Goal: Task Accomplishment & Management: Use online tool/utility

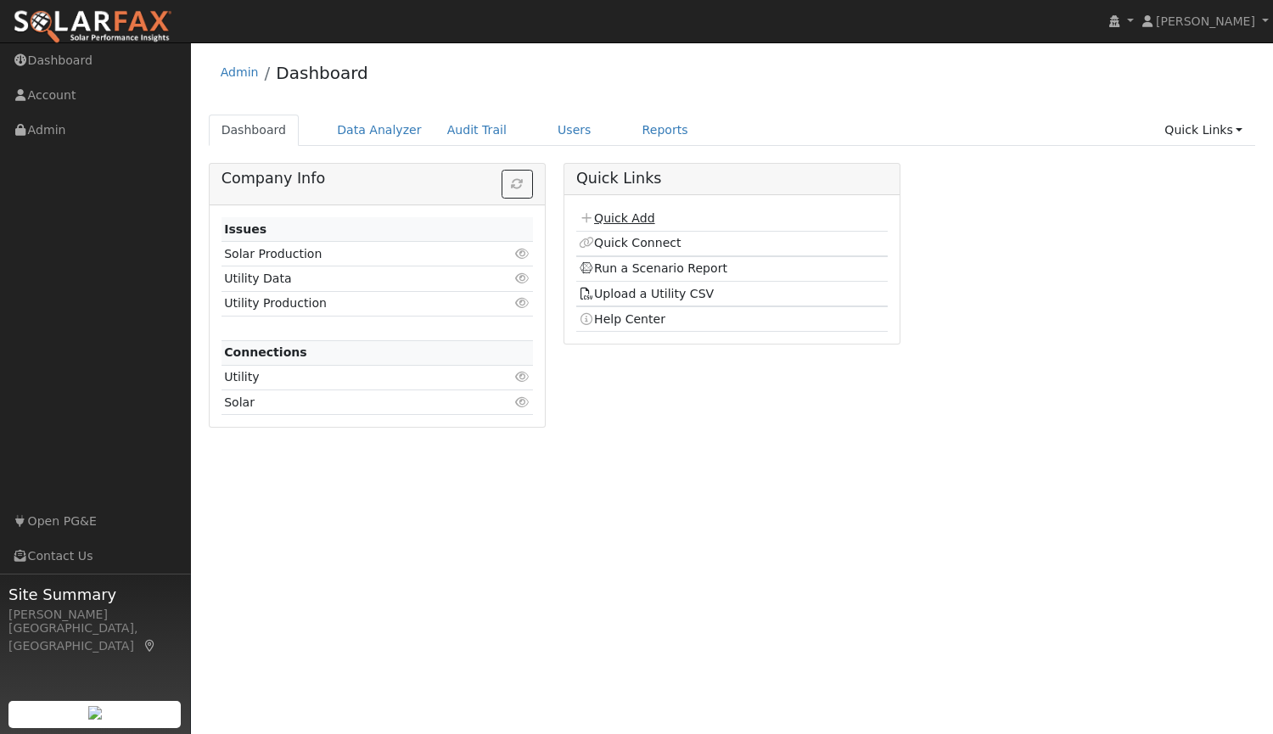
click at [626, 213] on link "Quick Add" at bounding box center [617, 218] width 76 height 14
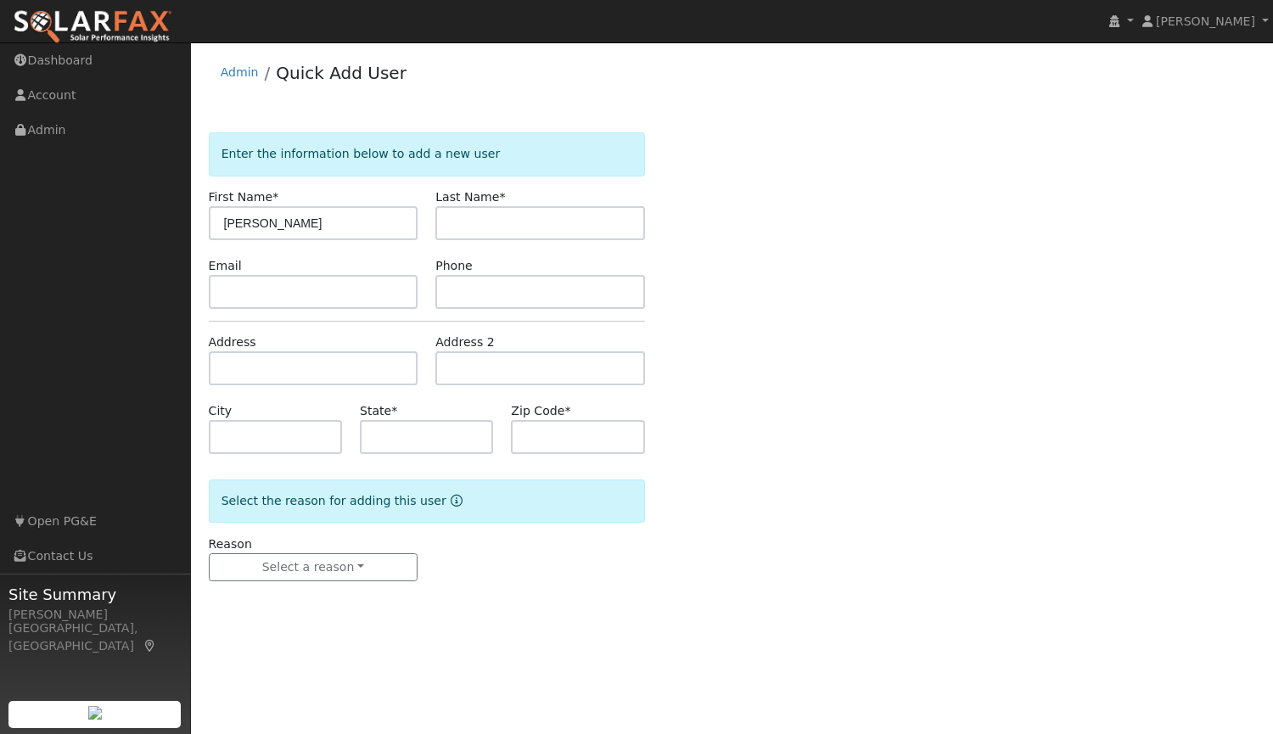
type input "[PERSON_NAME]"
type input "Markel"
click at [370, 300] on input "text" at bounding box center [314, 292] width 210 height 34
click at [388, 286] on input "text" at bounding box center [314, 292] width 210 height 34
paste input "ghost4misty@gmail.com"
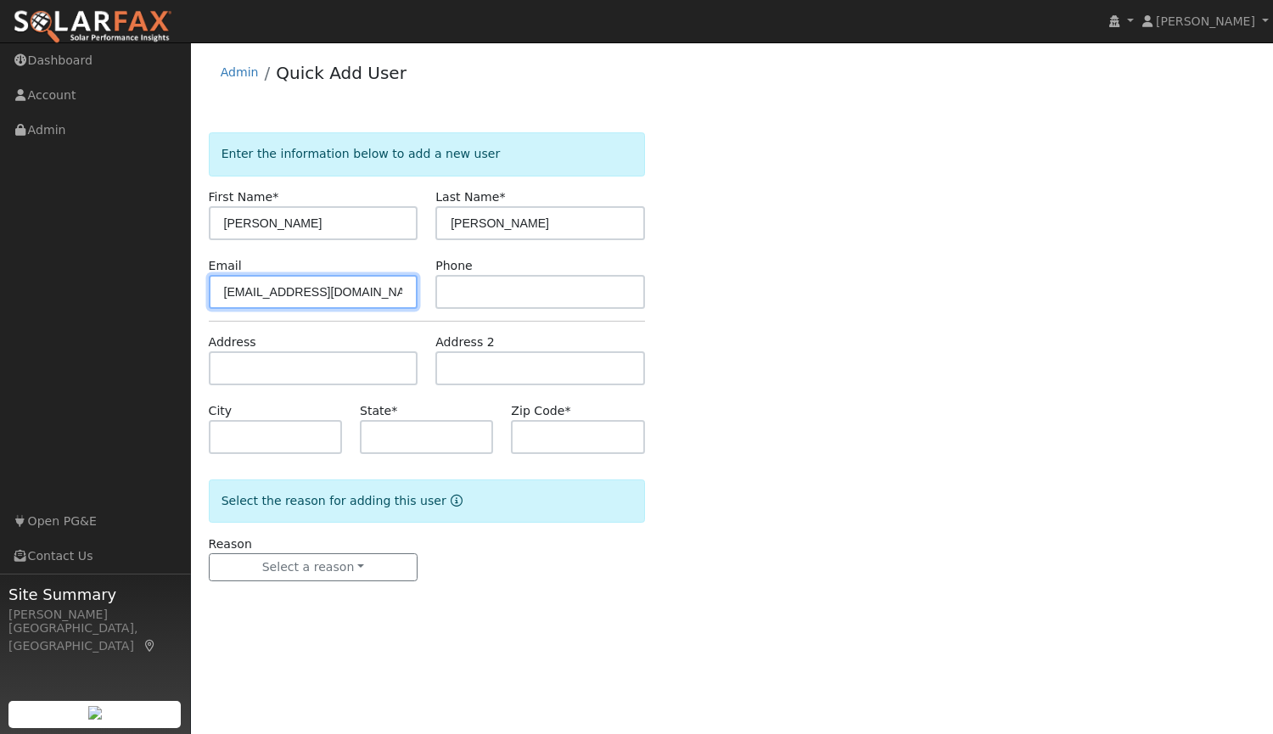
type input "ghost4misty@gmail.com"
click at [579, 284] on input "text" at bounding box center [540, 292] width 210 height 34
paste input "(916) 803-6302"
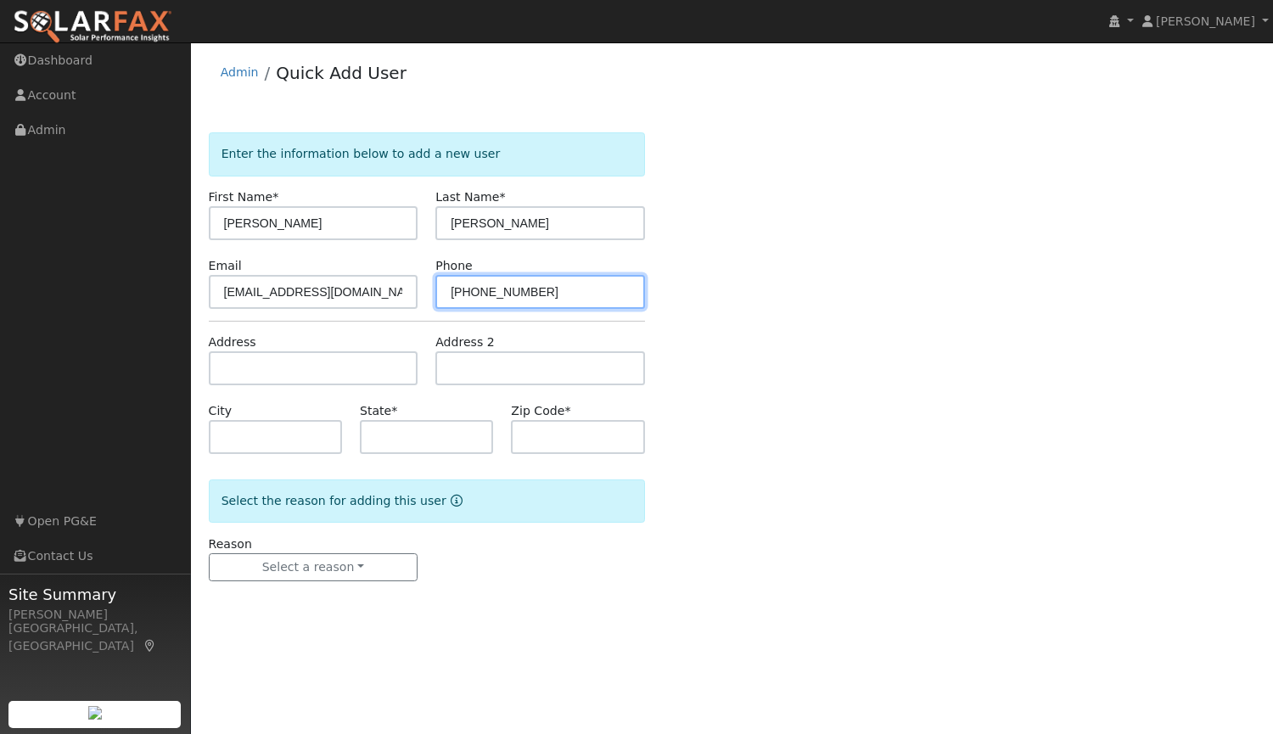
type input "(916) 803-6302"
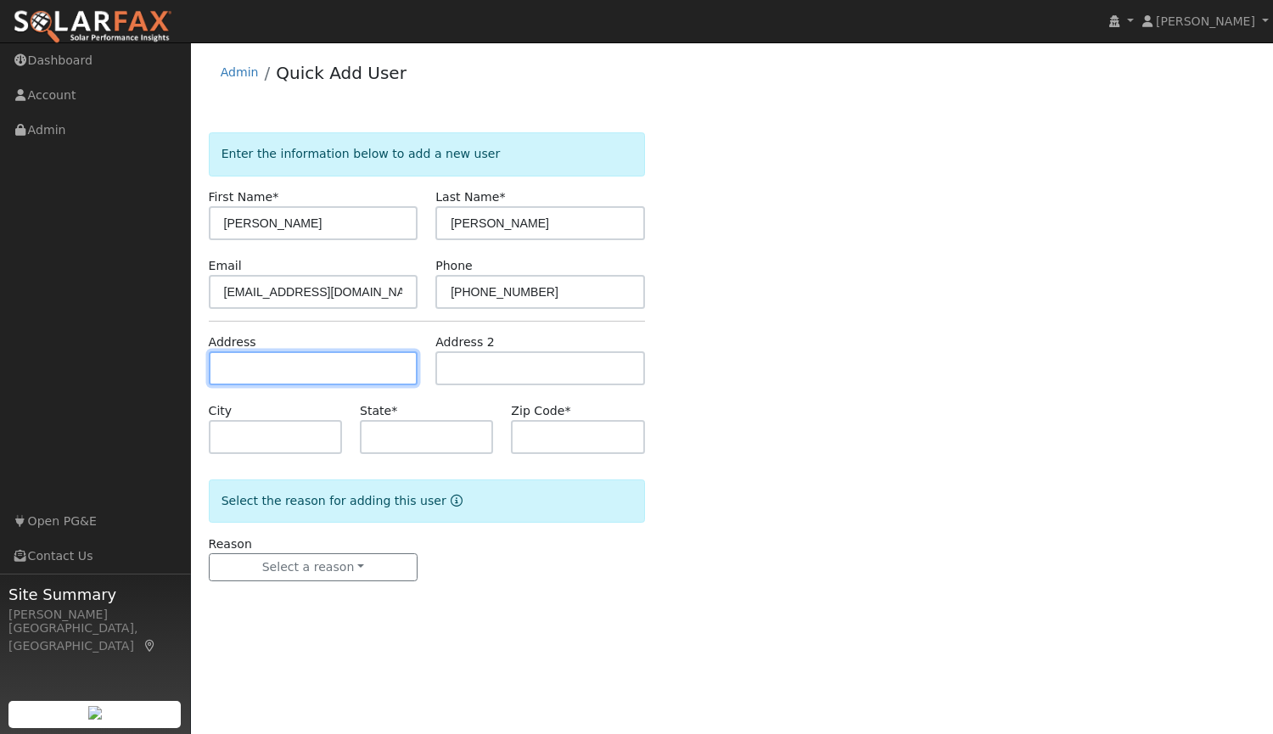
click at [305, 362] on input "text" at bounding box center [314, 368] width 210 height 34
type input "1119 Hoitt Avenue"
type input "Lincoln"
type input "CA"
type input "95648"
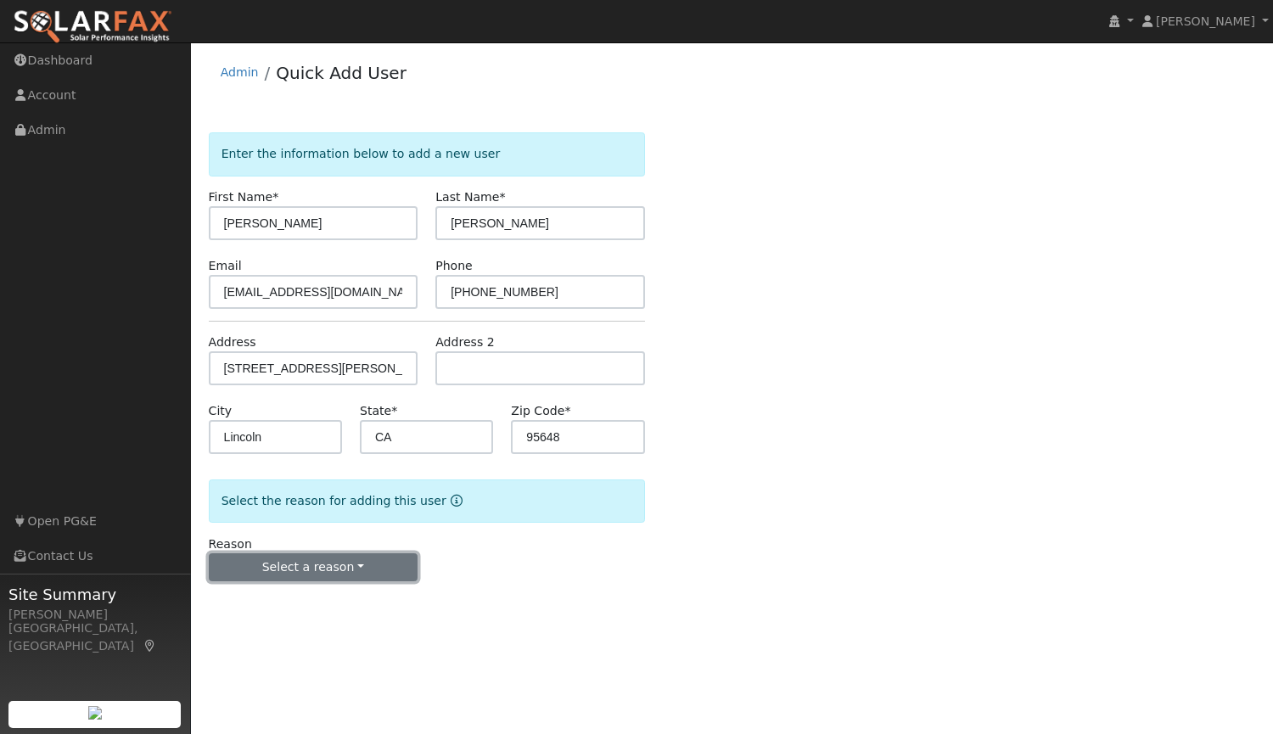
click at [298, 570] on button "Select a reason" at bounding box center [314, 567] width 210 height 29
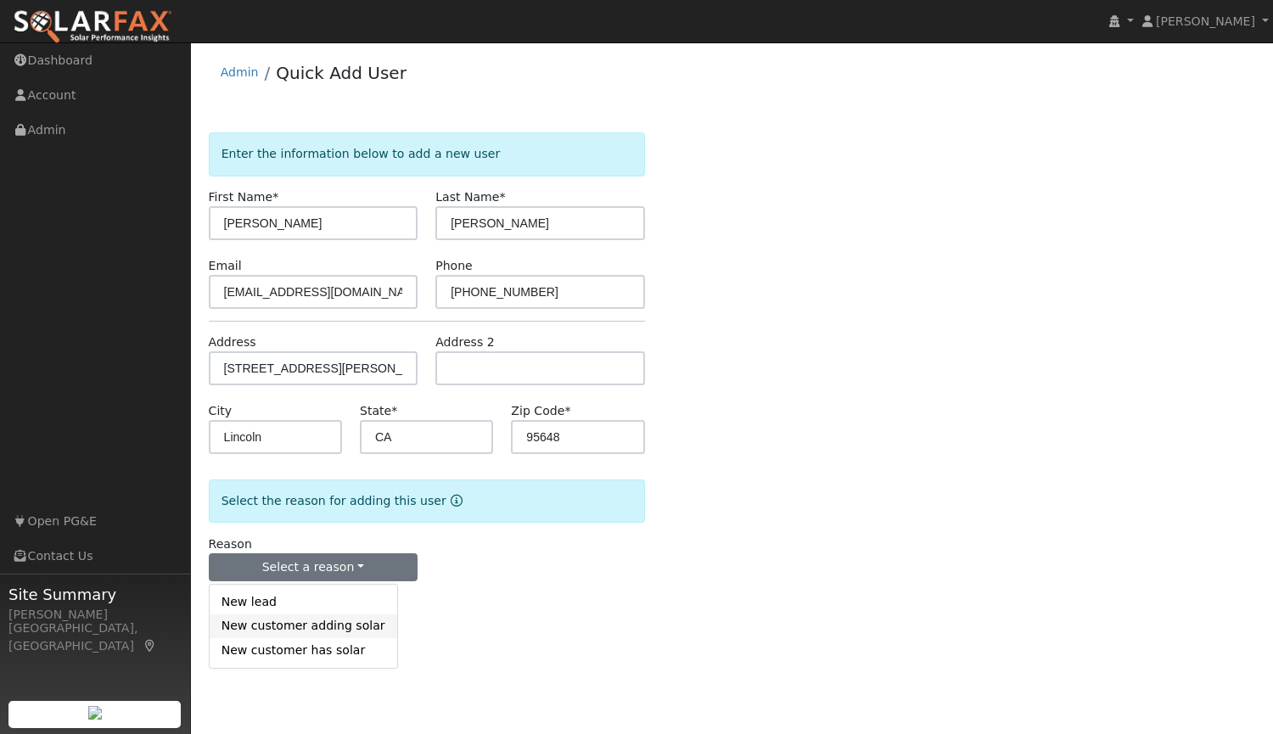
click at [344, 627] on link "New customer adding solar" at bounding box center [304, 627] width 188 height 24
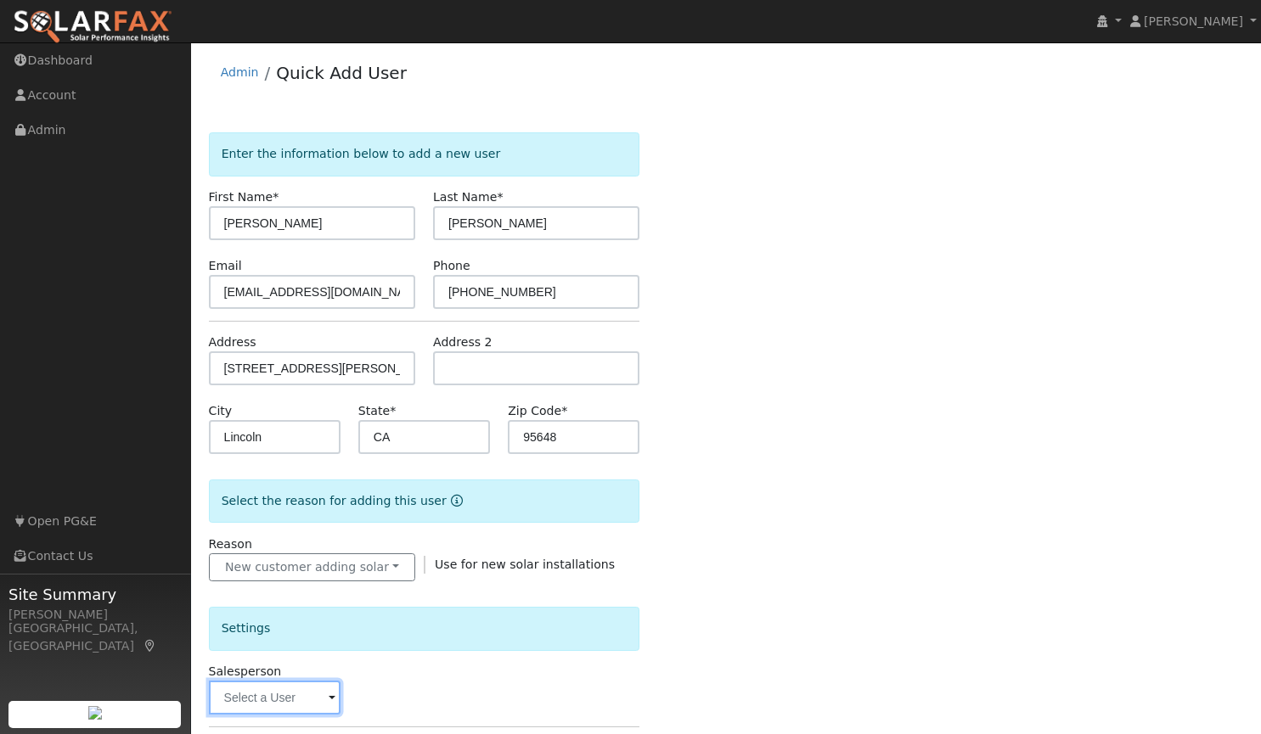
click at [289, 697] on input "text" at bounding box center [275, 698] width 132 height 34
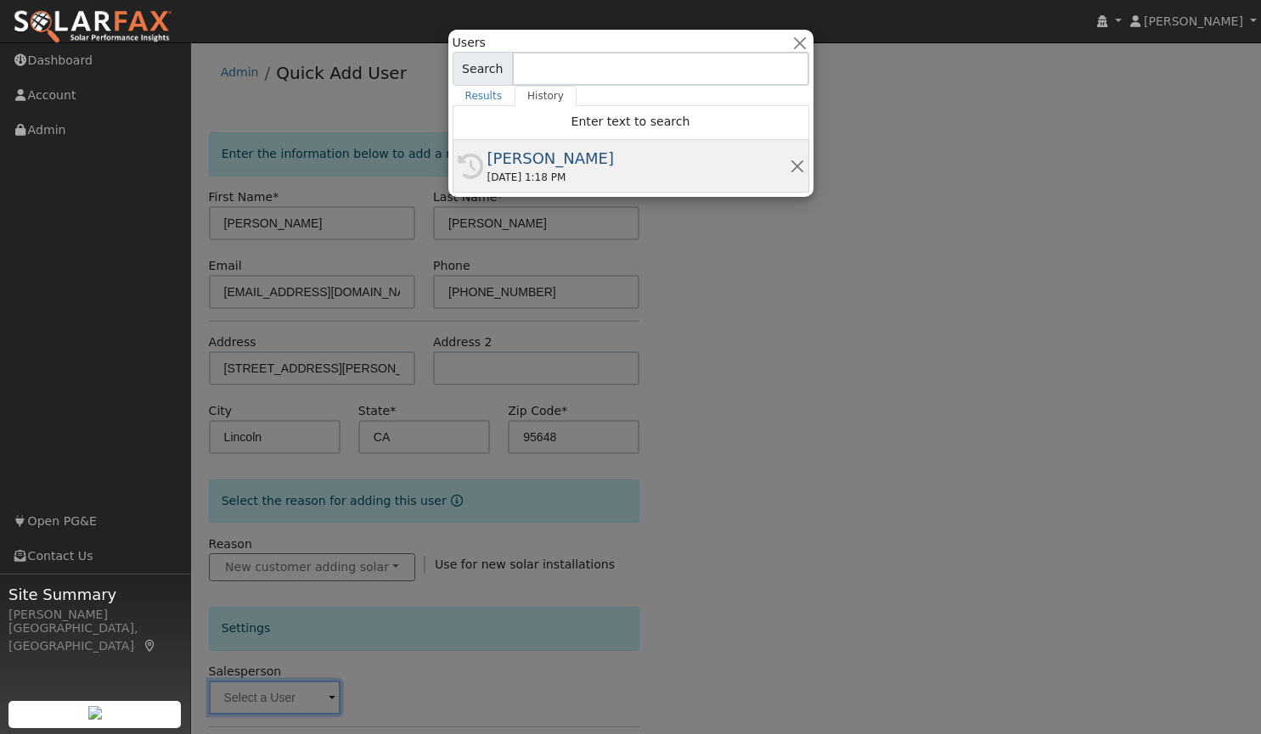
click at [517, 169] on div "[PERSON_NAME]" at bounding box center [638, 158] width 302 height 23
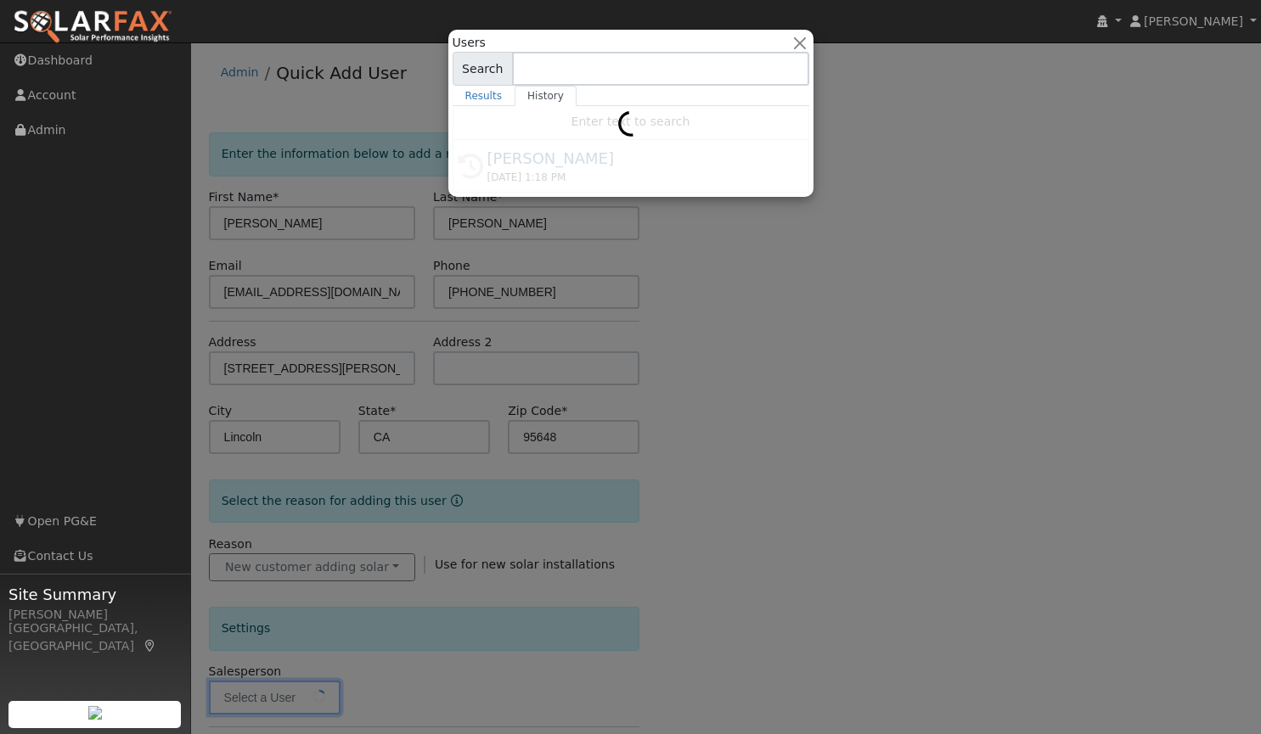
type input "[PERSON_NAME]"
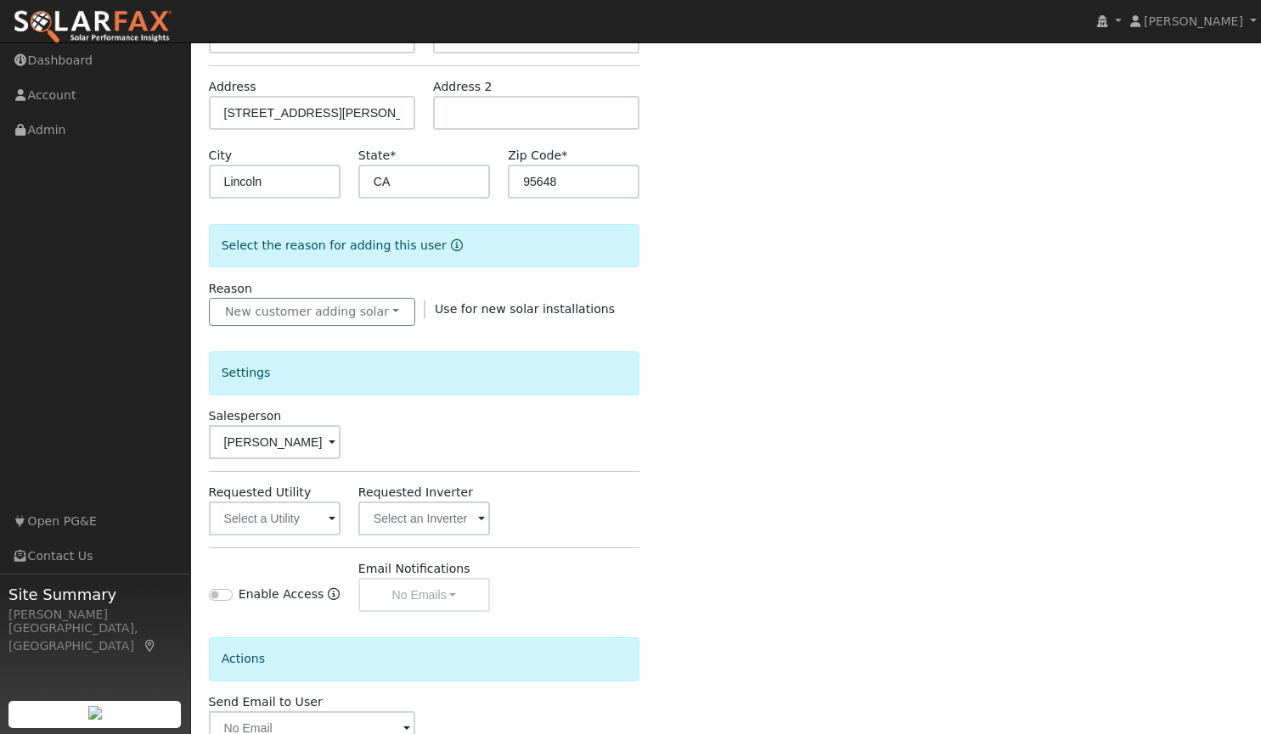
scroll to position [362, 0]
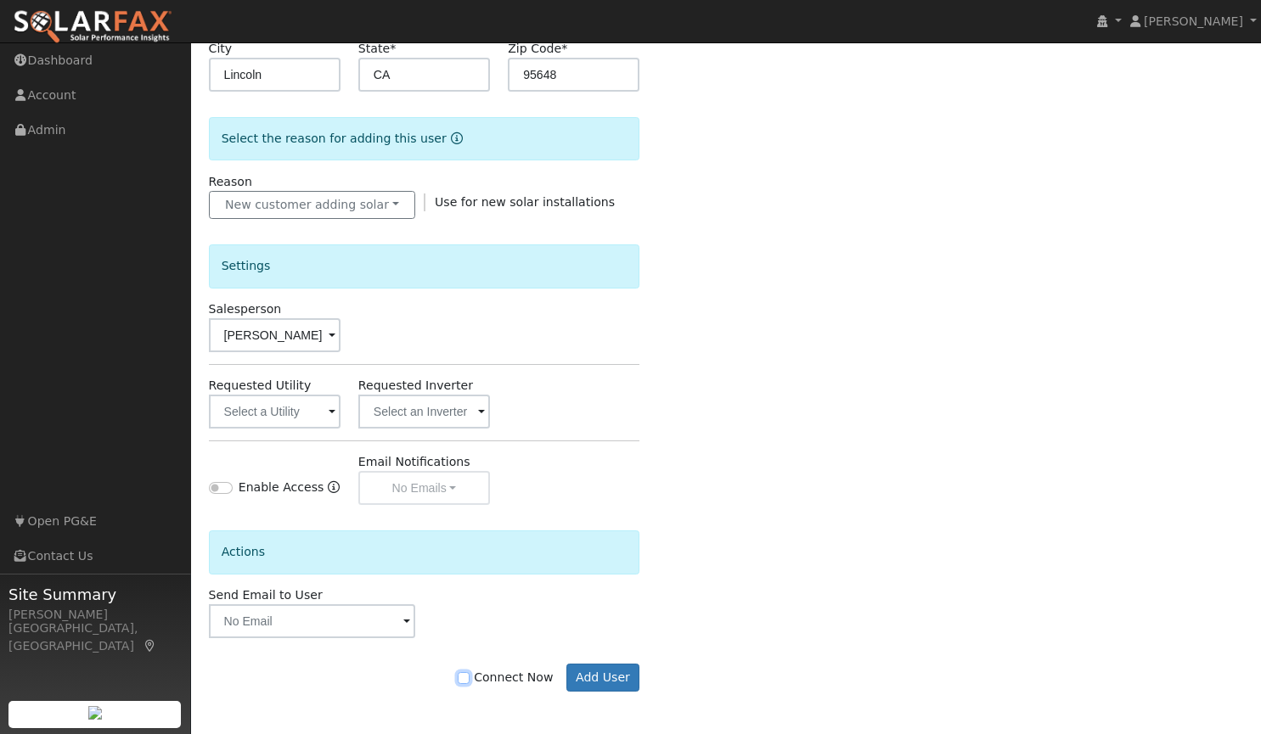
click at [469, 676] on input "Connect Now" at bounding box center [464, 678] width 12 height 12
checkbox input "true"
click at [627, 674] on button "Add User" at bounding box center [603, 678] width 74 height 29
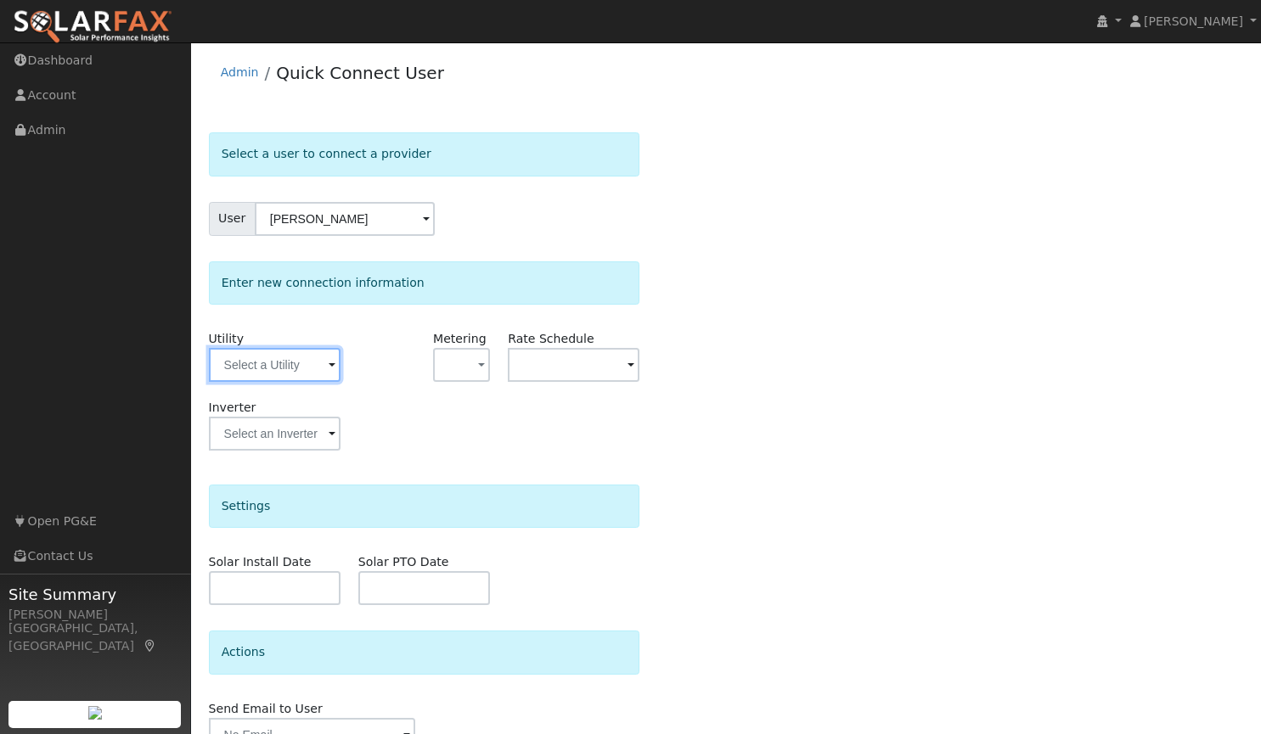
click at [292, 371] on input "text" at bounding box center [275, 365] width 132 height 34
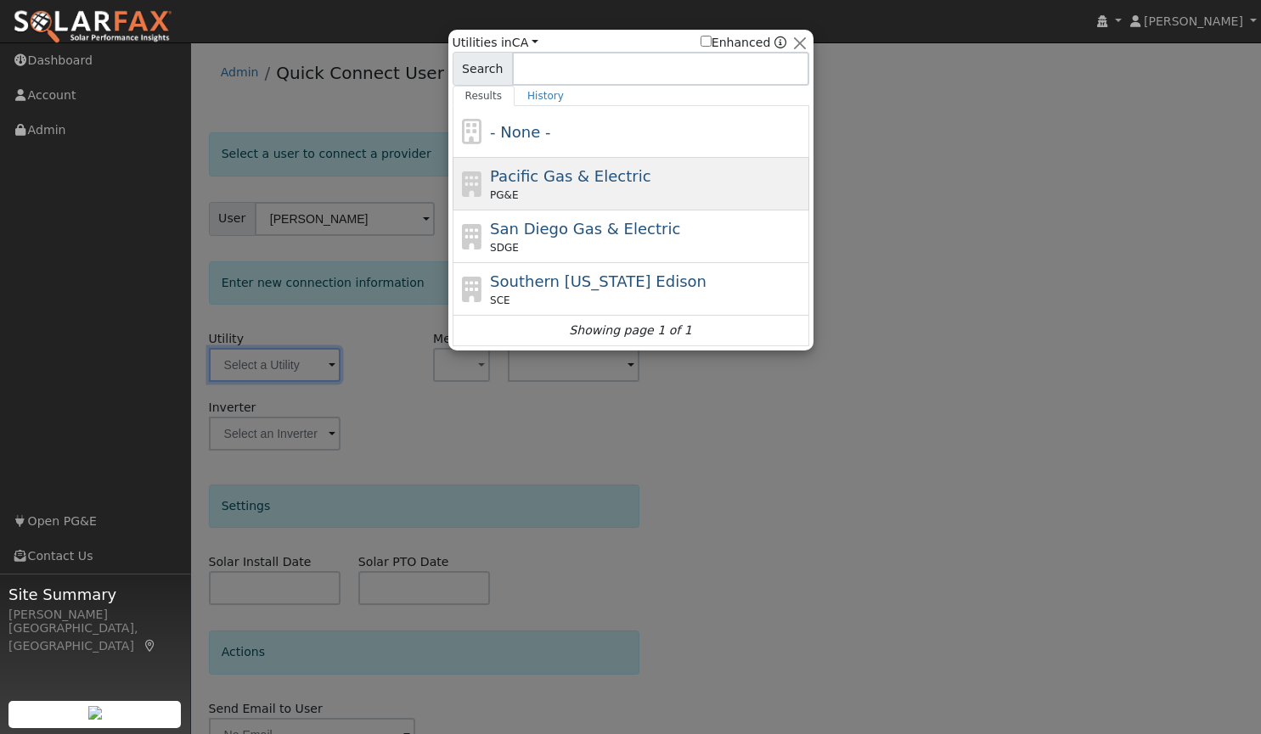
click at [542, 177] on span "Pacific Gas & Electric" at bounding box center [570, 176] width 160 height 18
type input "PG&E"
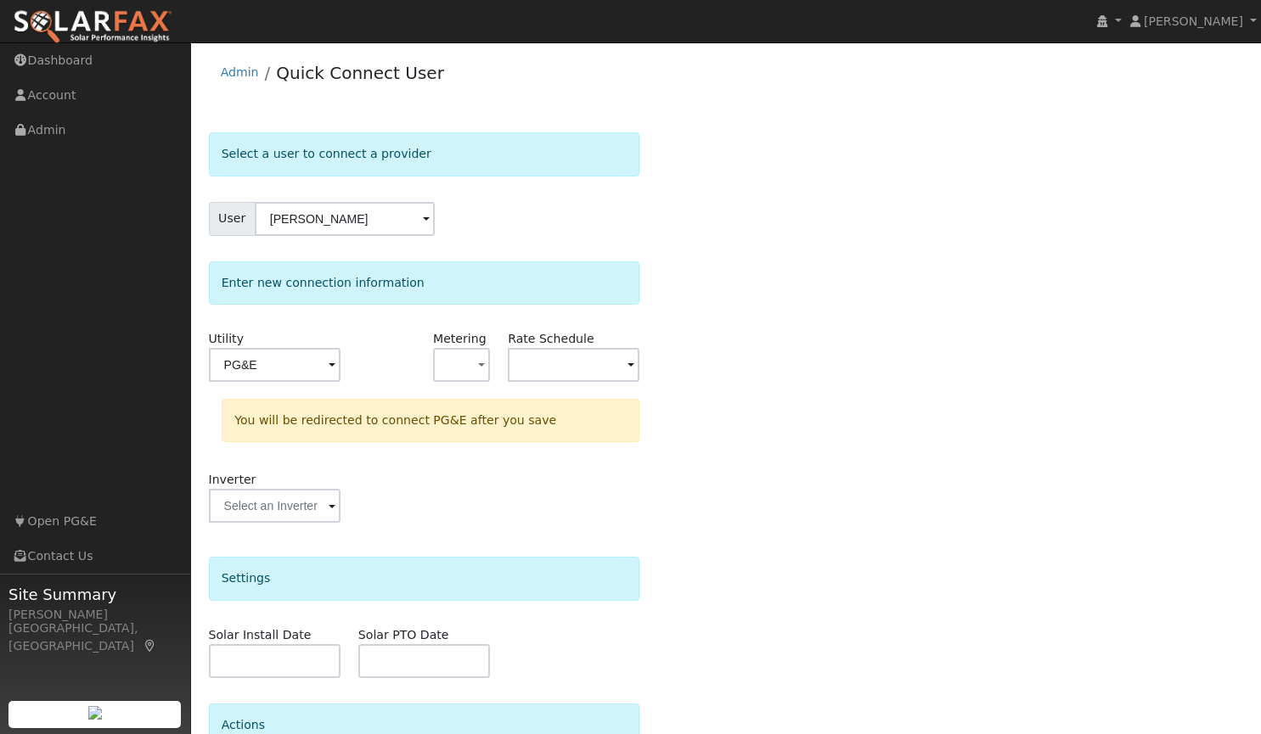
scroll to position [161, 0]
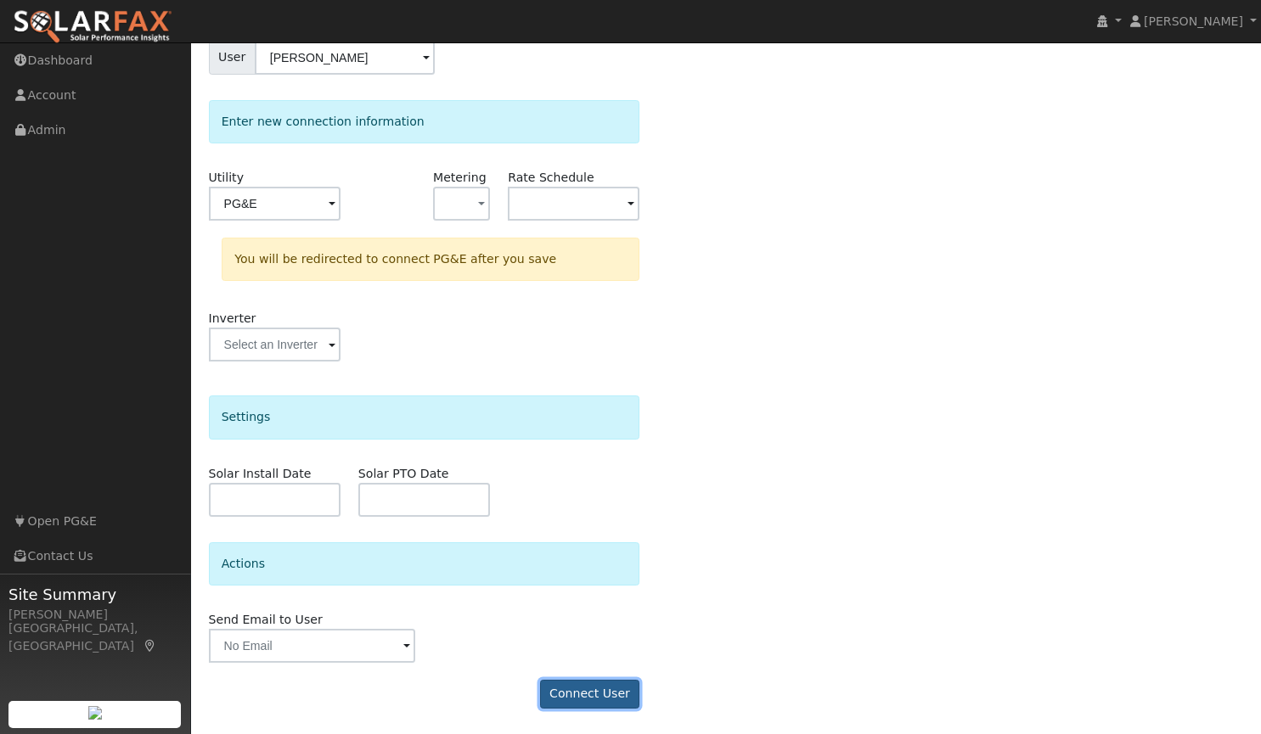
click at [580, 697] on button "Connect User" at bounding box center [590, 694] width 100 height 29
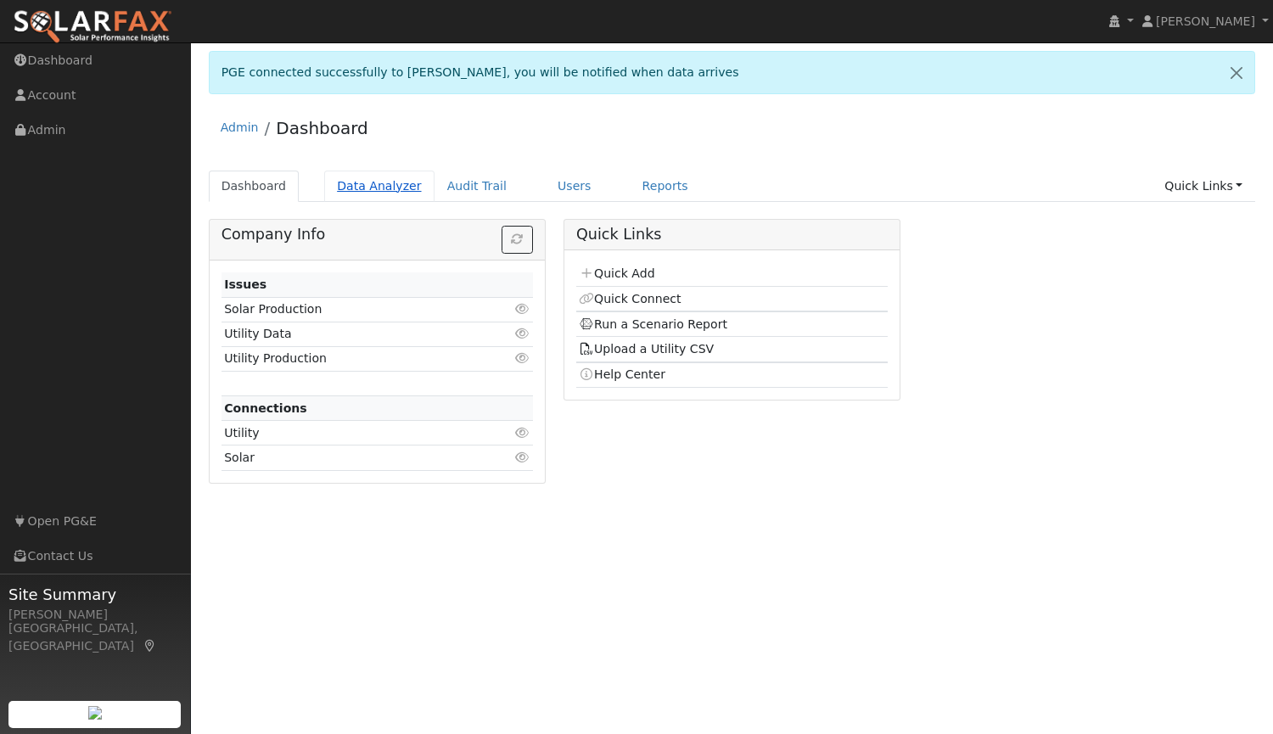
click at [374, 191] on link "Data Analyzer" at bounding box center [379, 186] width 110 height 31
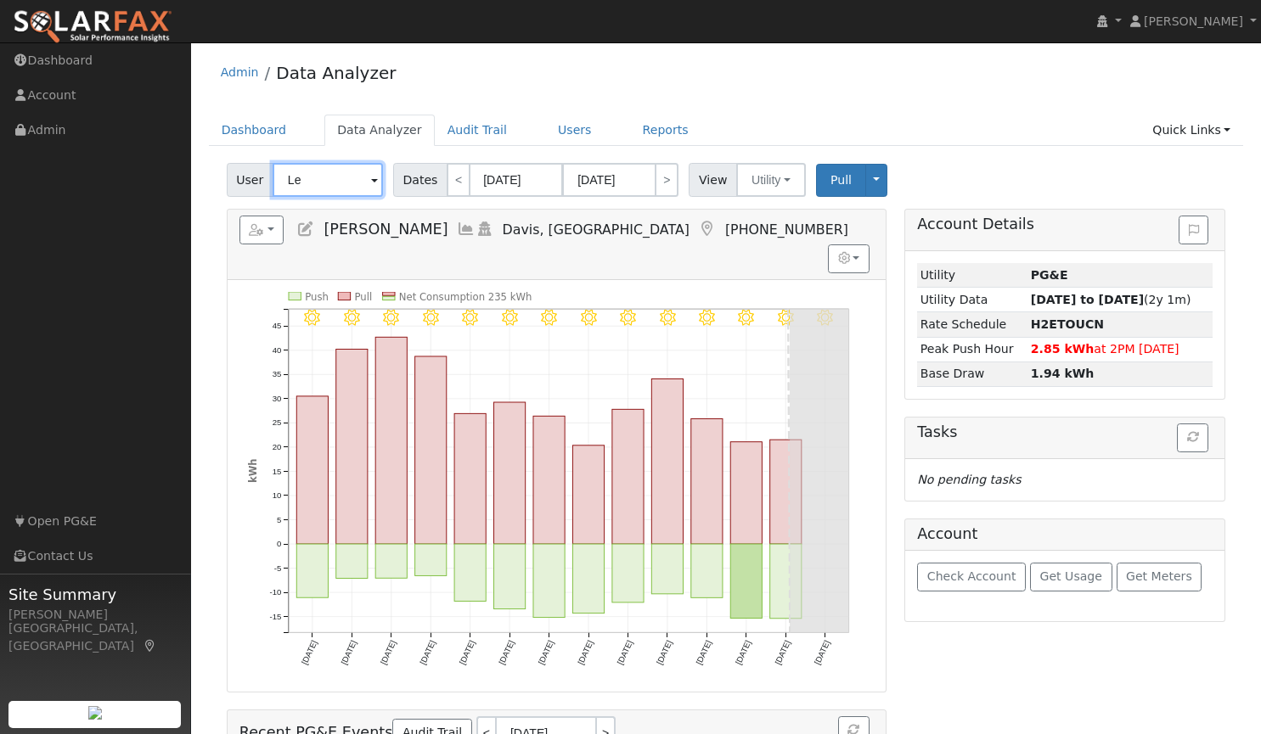
type input "L"
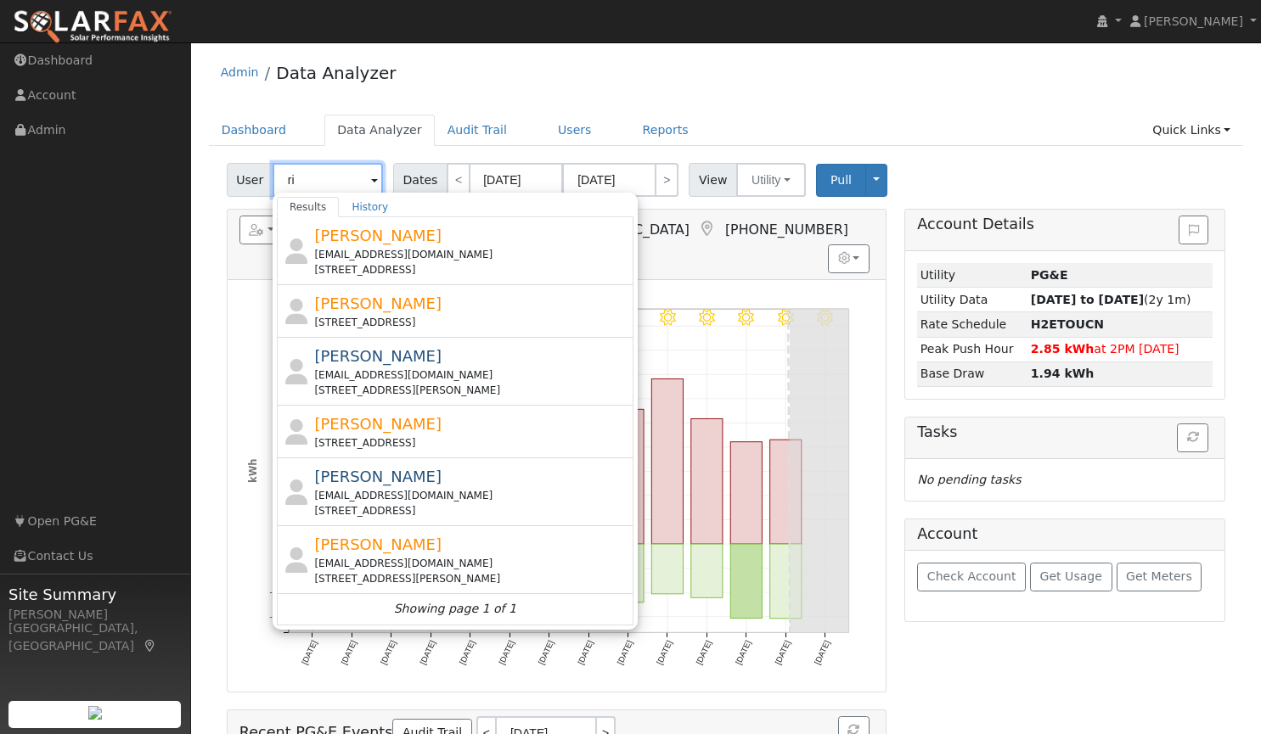
type input "r"
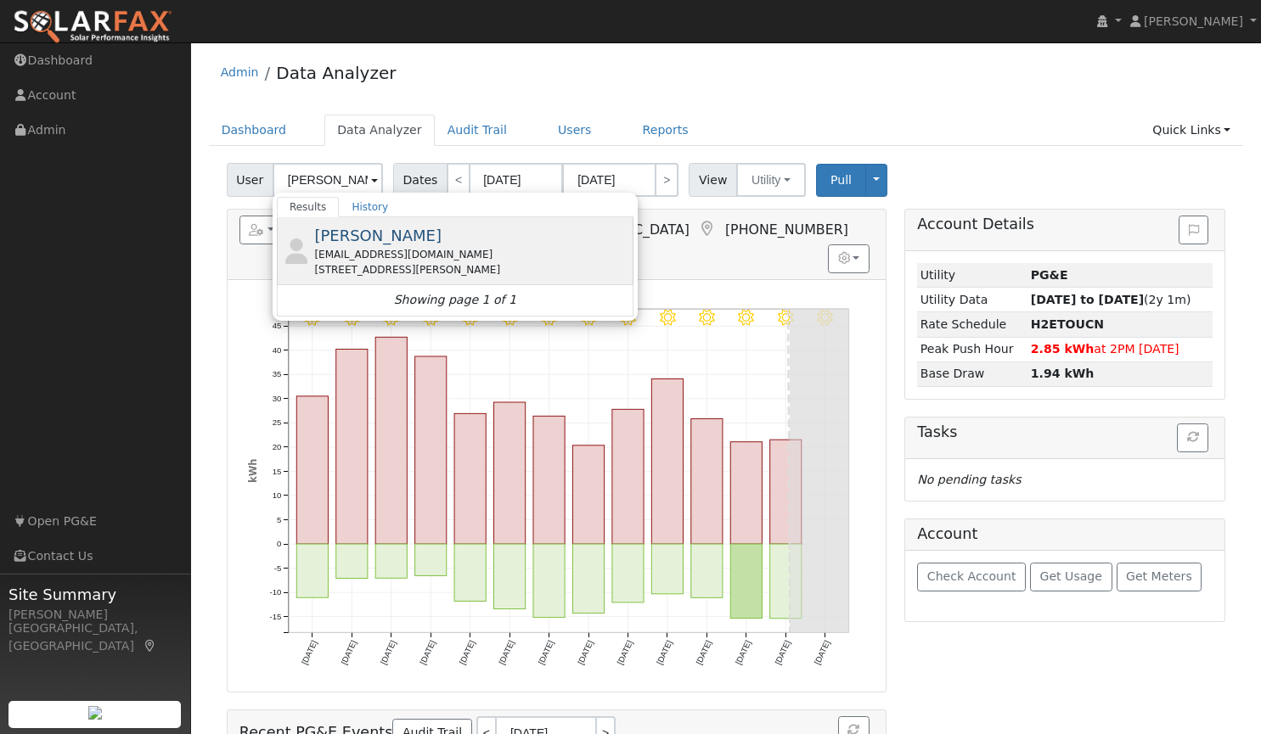
click at [370, 244] on span "[PERSON_NAME]" at bounding box center [377, 236] width 127 height 18
type input "[PERSON_NAME]"
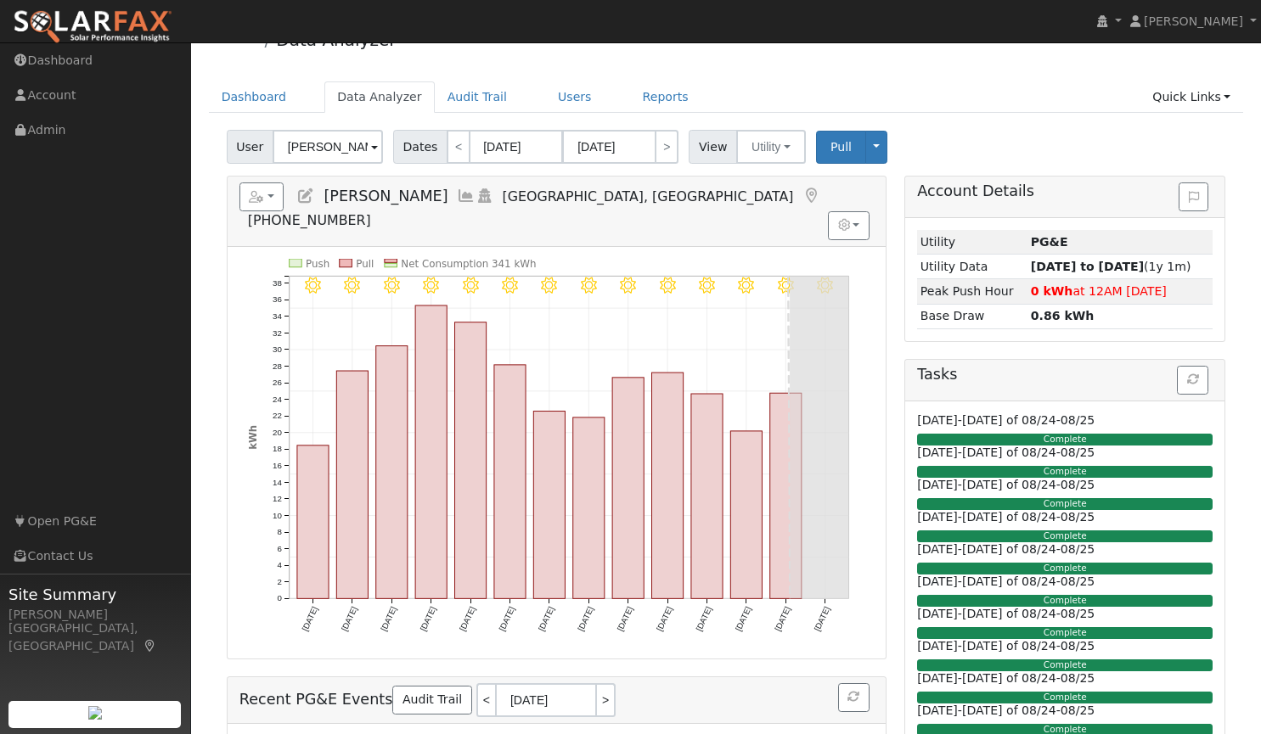
scroll to position [5, 0]
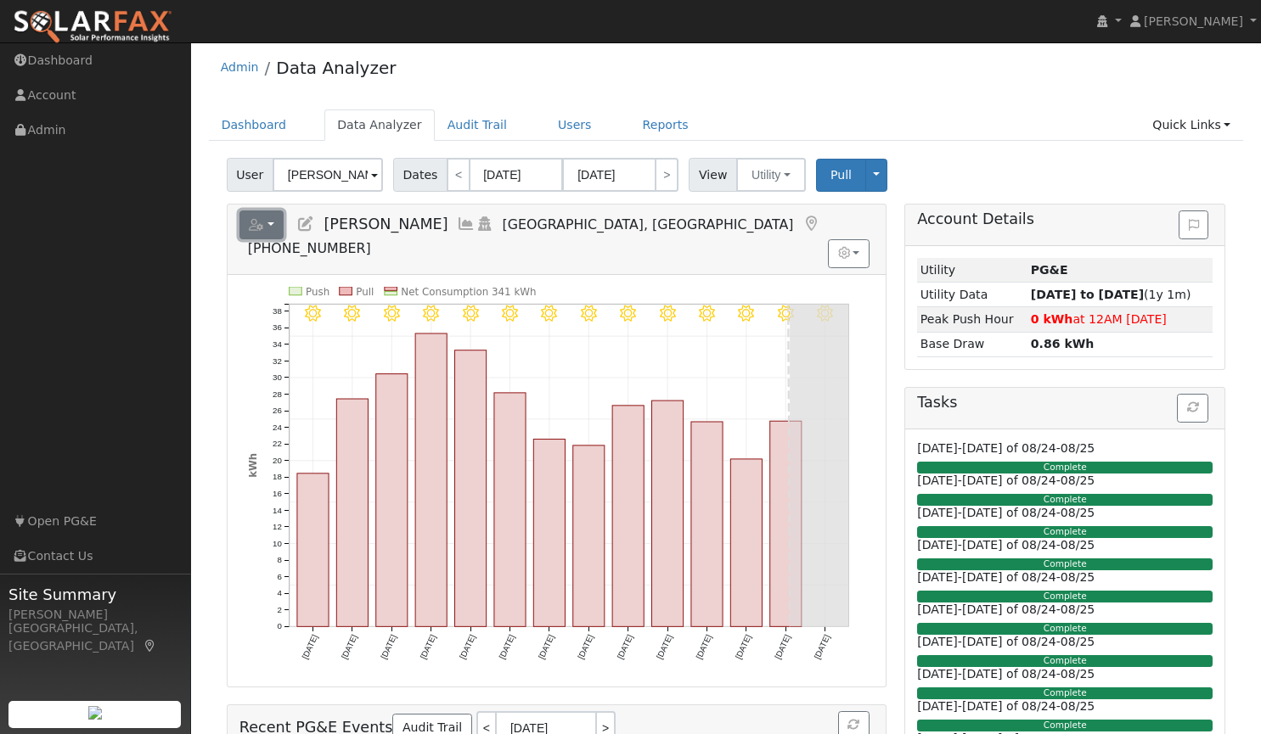
click at [266, 216] on button "button" at bounding box center [261, 225] width 45 height 29
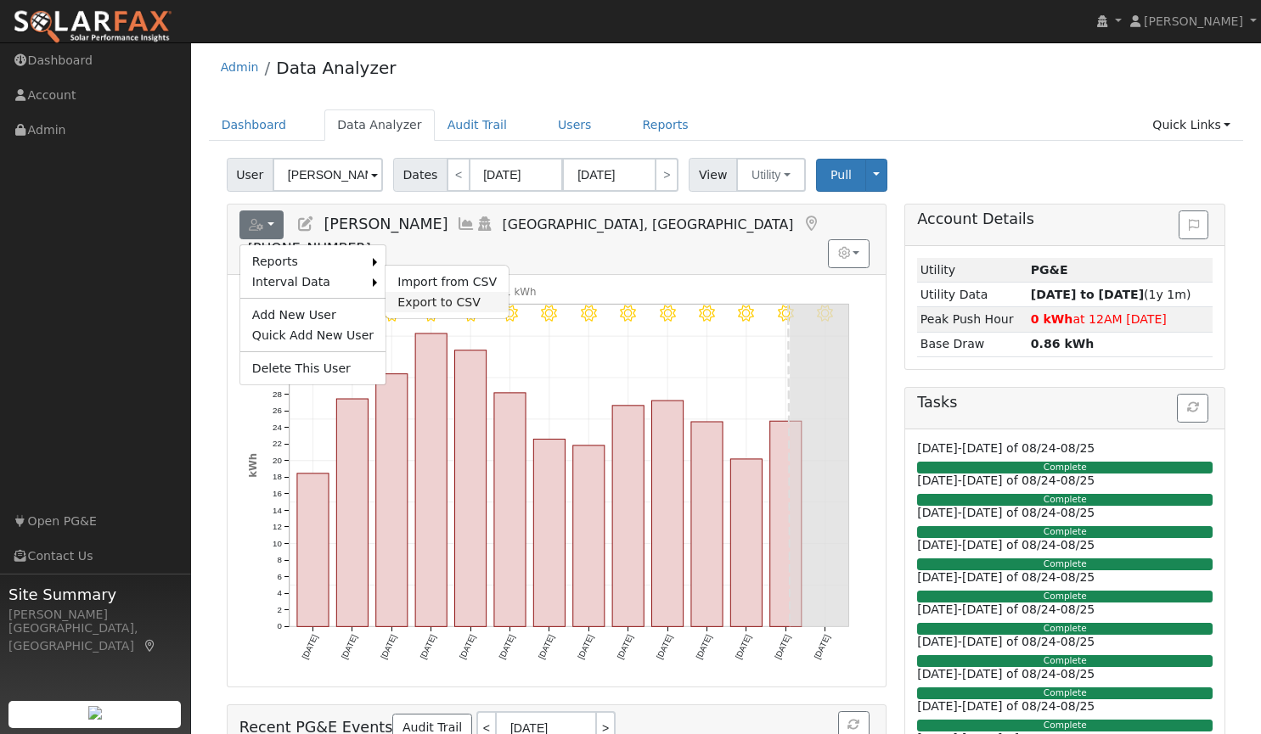
click at [417, 298] on link "Export to CSV" at bounding box center [446, 302] width 123 height 20
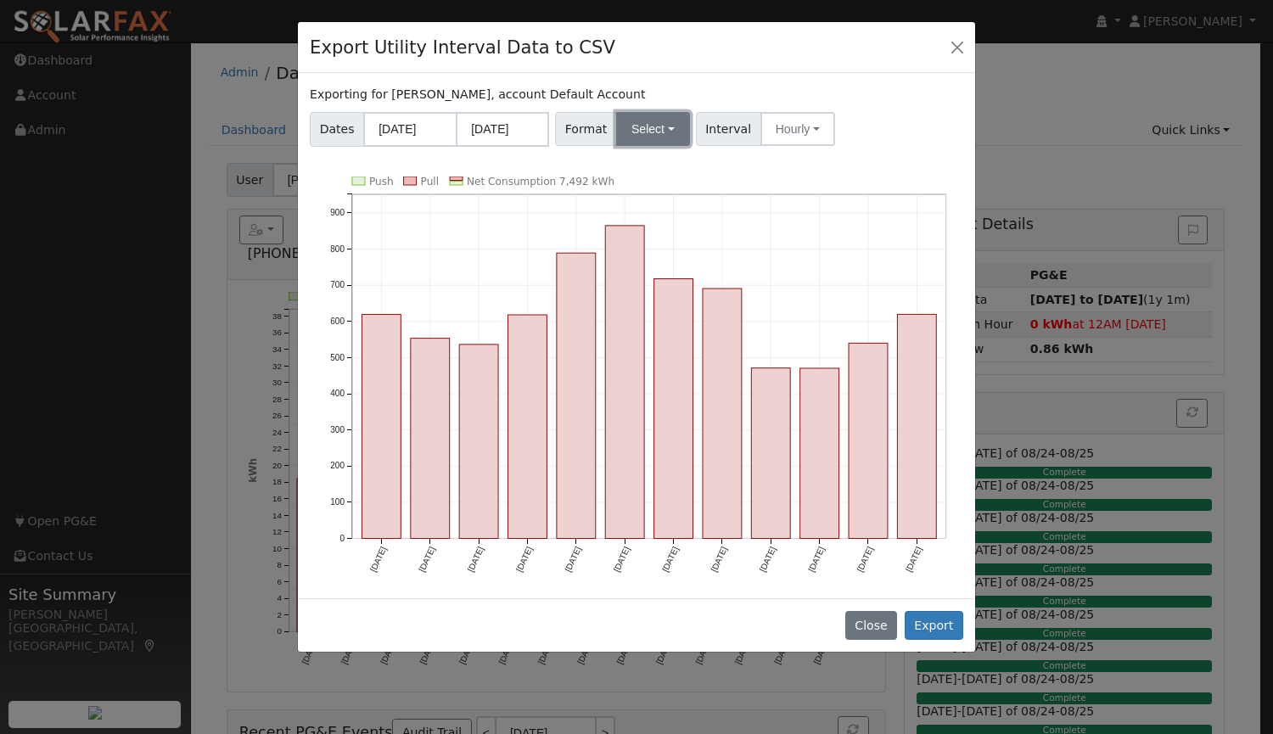
click at [650, 132] on button "Select" at bounding box center [653, 129] width 74 height 34
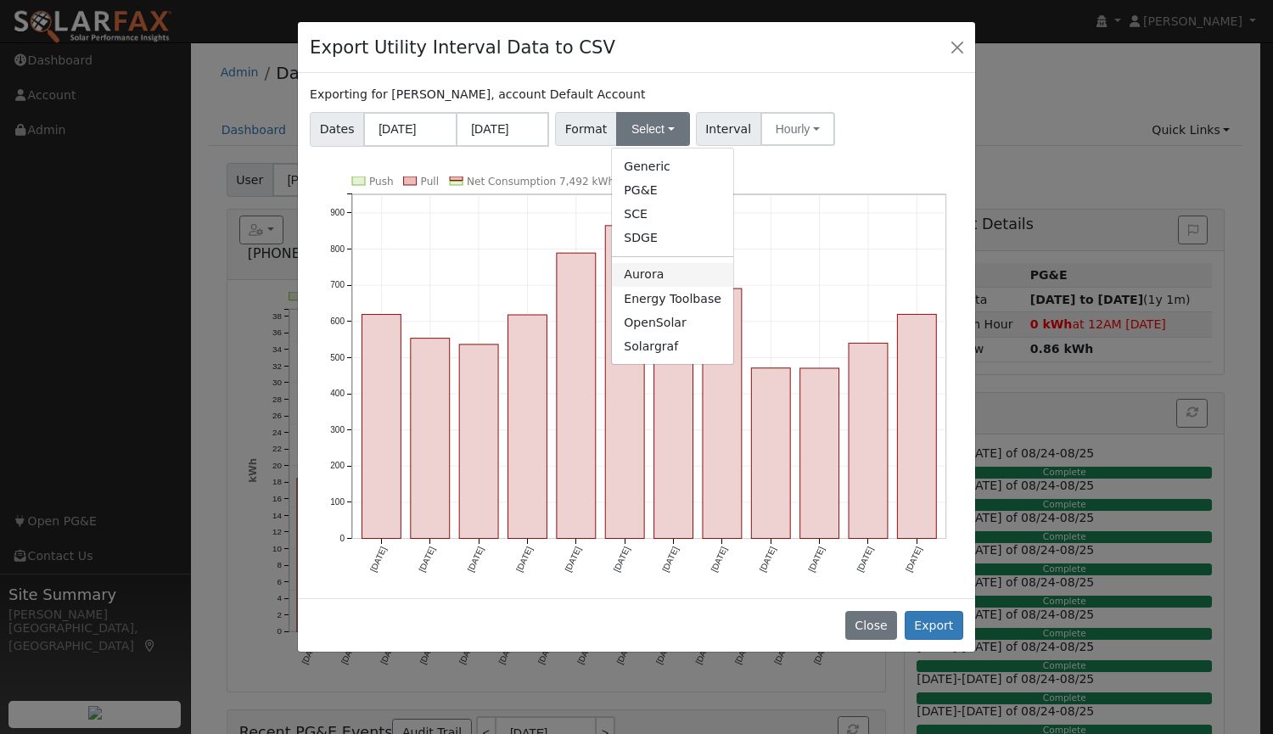
click at [644, 266] on link "Aurora" at bounding box center [672, 275] width 121 height 24
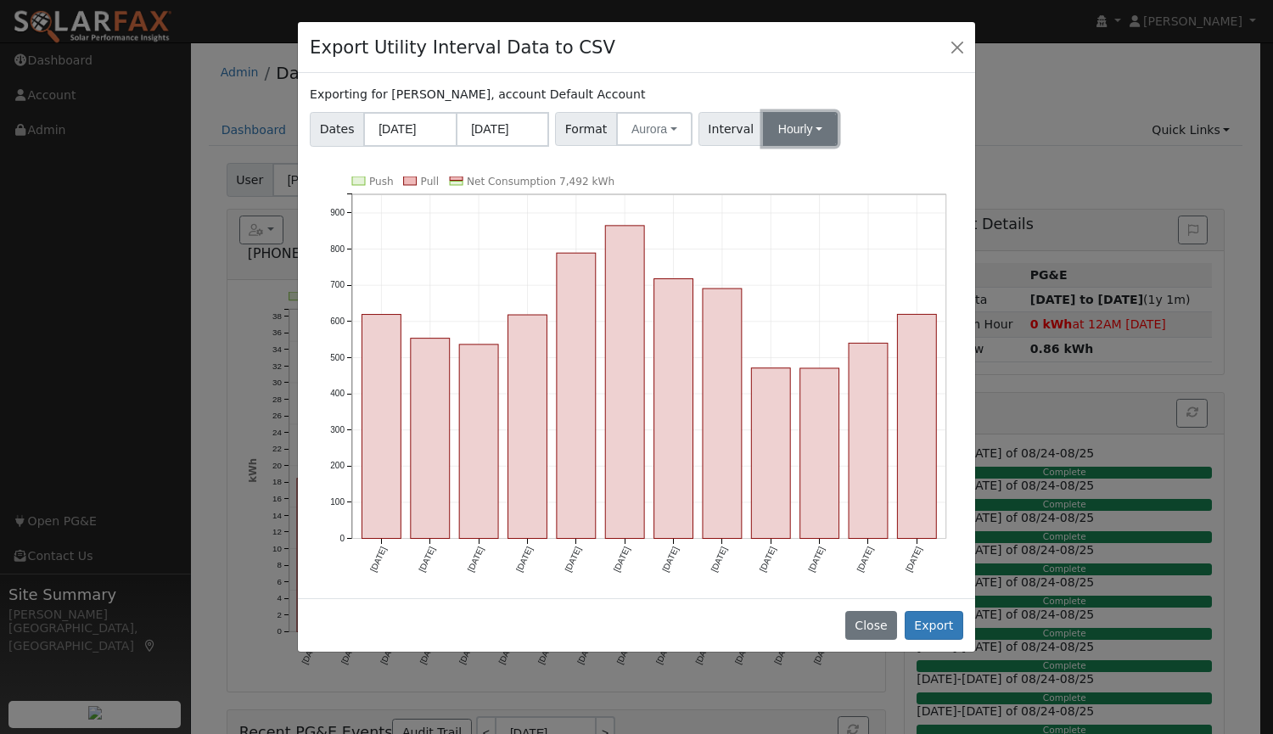
click at [783, 132] on button "Hourly" at bounding box center [800, 129] width 75 height 34
click at [770, 168] on link "15 Minute" at bounding box center [816, 166] width 118 height 24
click at [930, 624] on button "Export" at bounding box center [934, 625] width 59 height 29
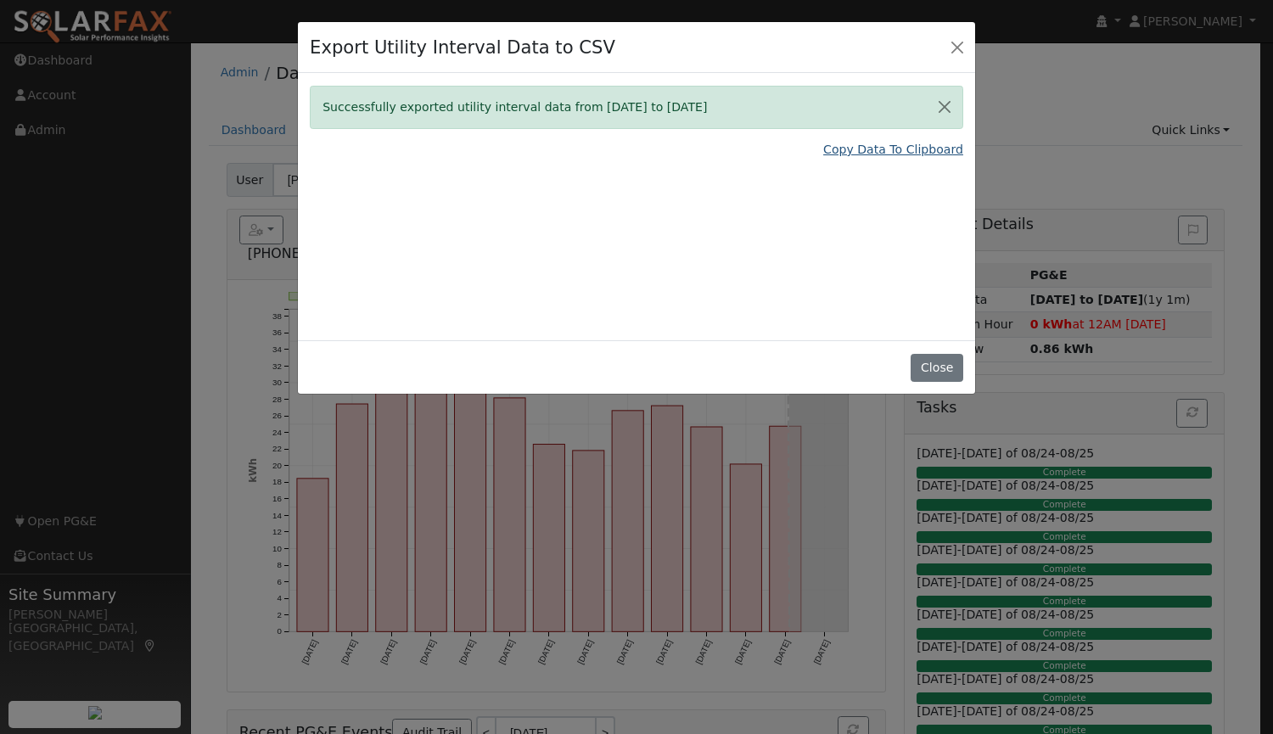
click at [888, 146] on link "Copy Data To Clipboard" at bounding box center [893, 150] width 140 height 18
click at [942, 374] on button "Close" at bounding box center [937, 368] width 52 height 29
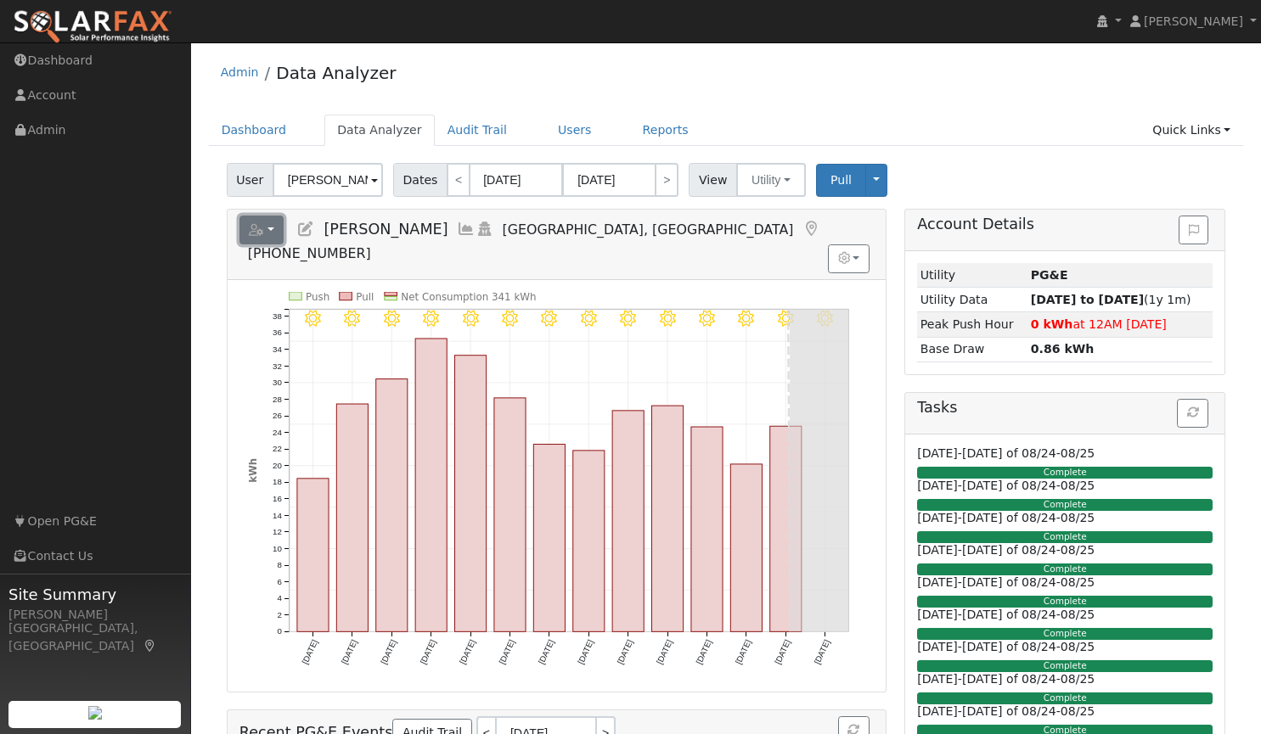
click at [271, 239] on button "button" at bounding box center [261, 230] width 45 height 29
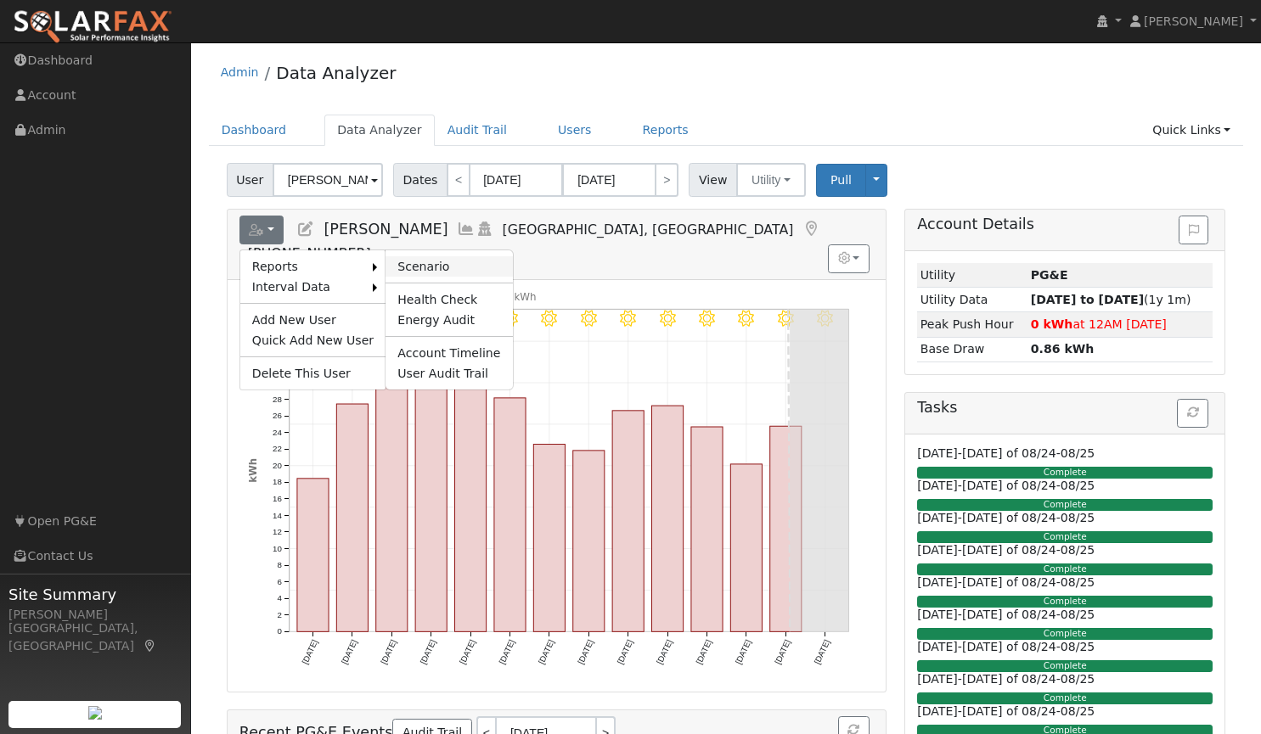
click at [432, 261] on link "Scenario" at bounding box center [448, 266] width 126 height 20
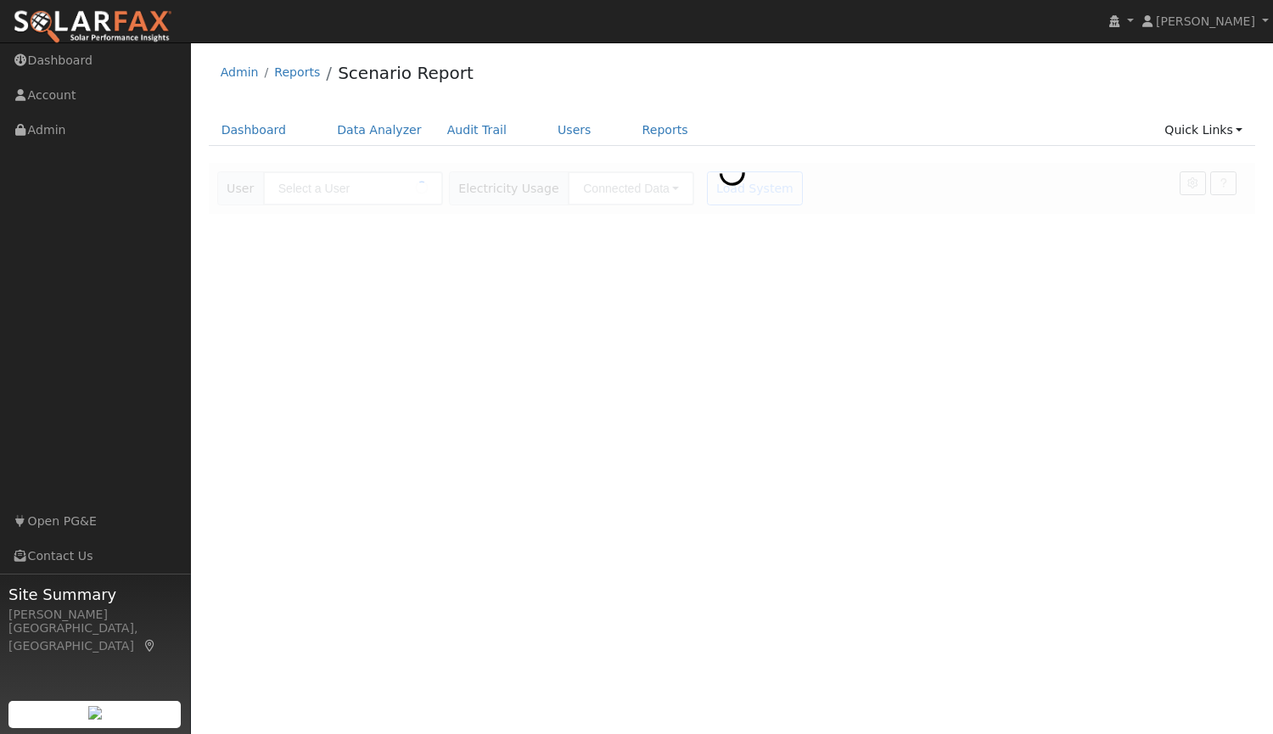
type input "[PERSON_NAME]"
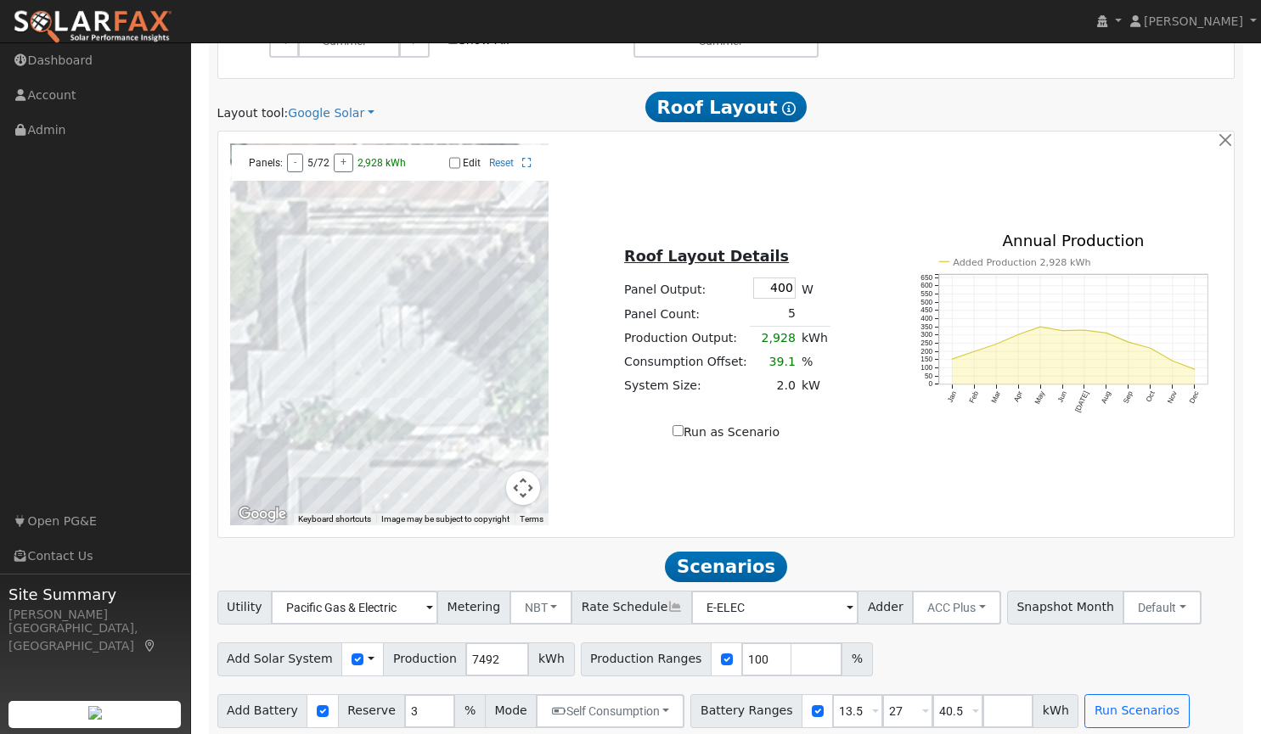
scroll to position [873, 0]
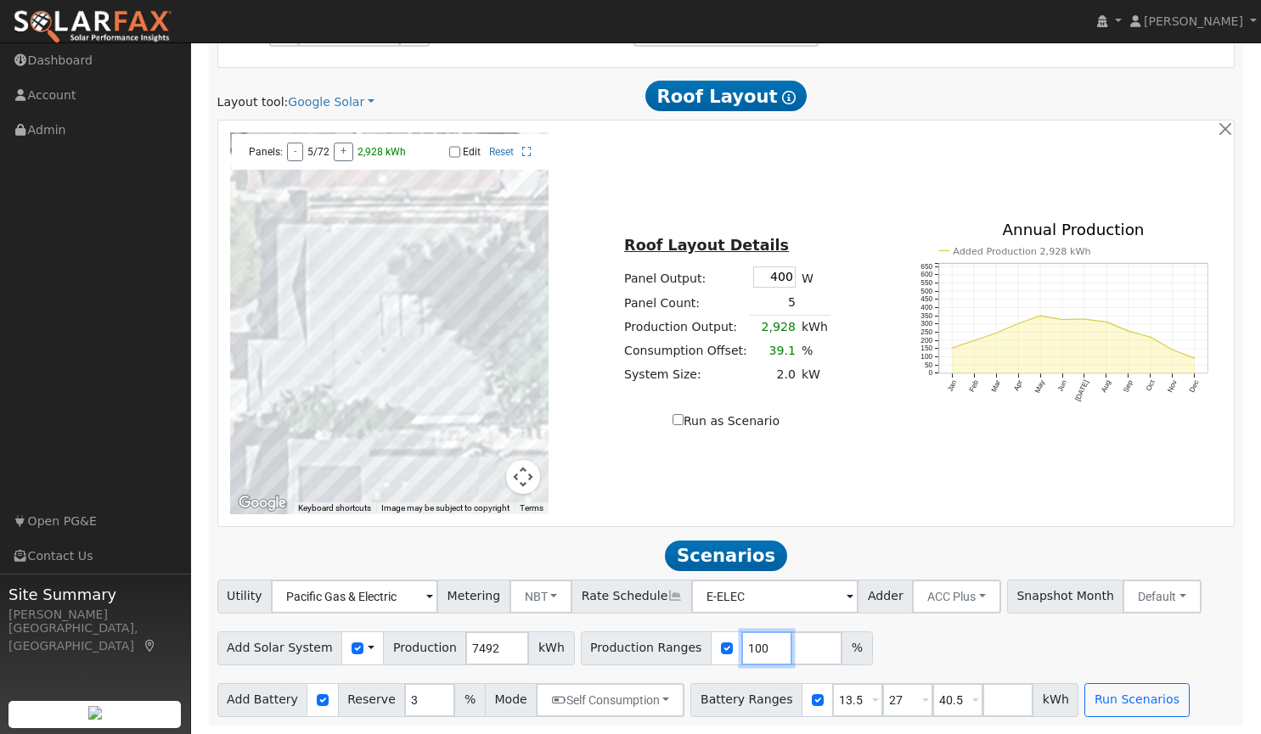
drag, startPoint x: 736, startPoint y: 644, endPoint x: 685, endPoint y: 649, distance: 51.1
click at [685, 649] on div "Production Ranges 100 %" at bounding box center [727, 649] width 292 height 34
type input "153"
click at [862, 509] on div "To navigate the map with touch gestures double-tap and hold your finger on the …" at bounding box center [726, 323] width 1010 height 382
click at [1114, 695] on button "Run Scenarios" at bounding box center [1136, 700] width 104 height 34
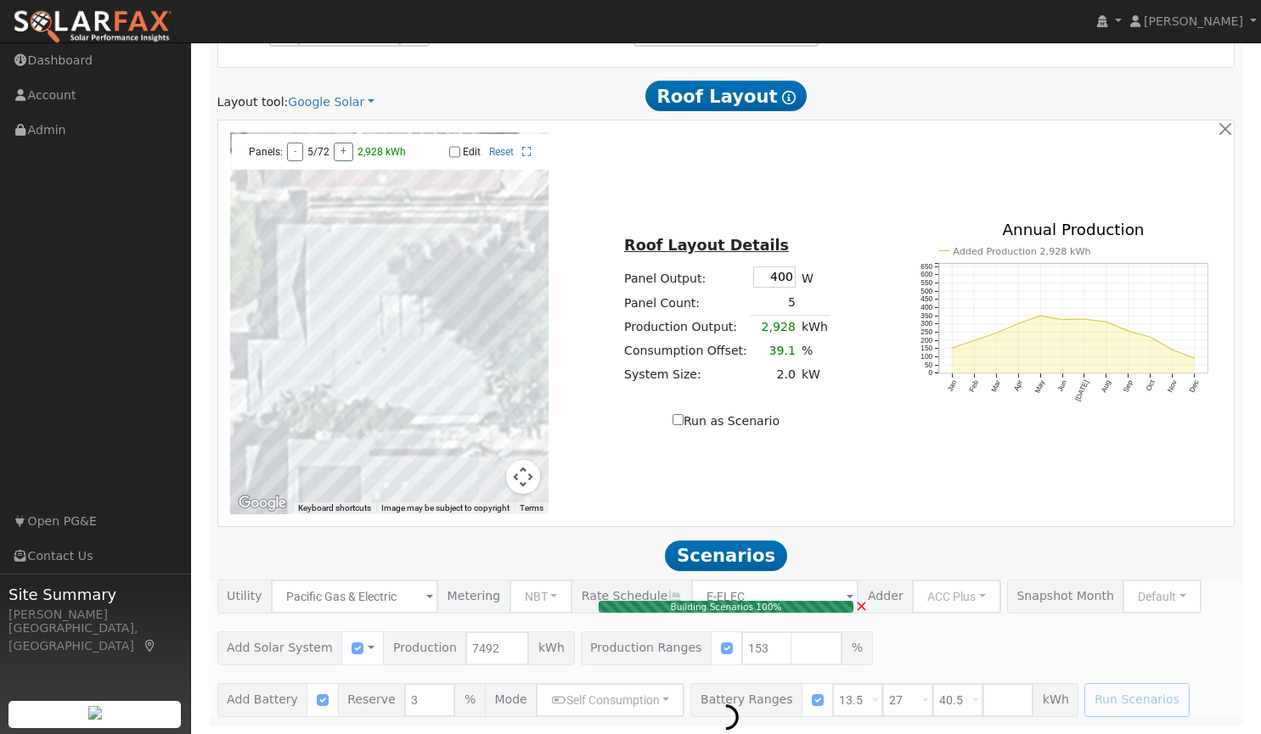
type input "7.6"
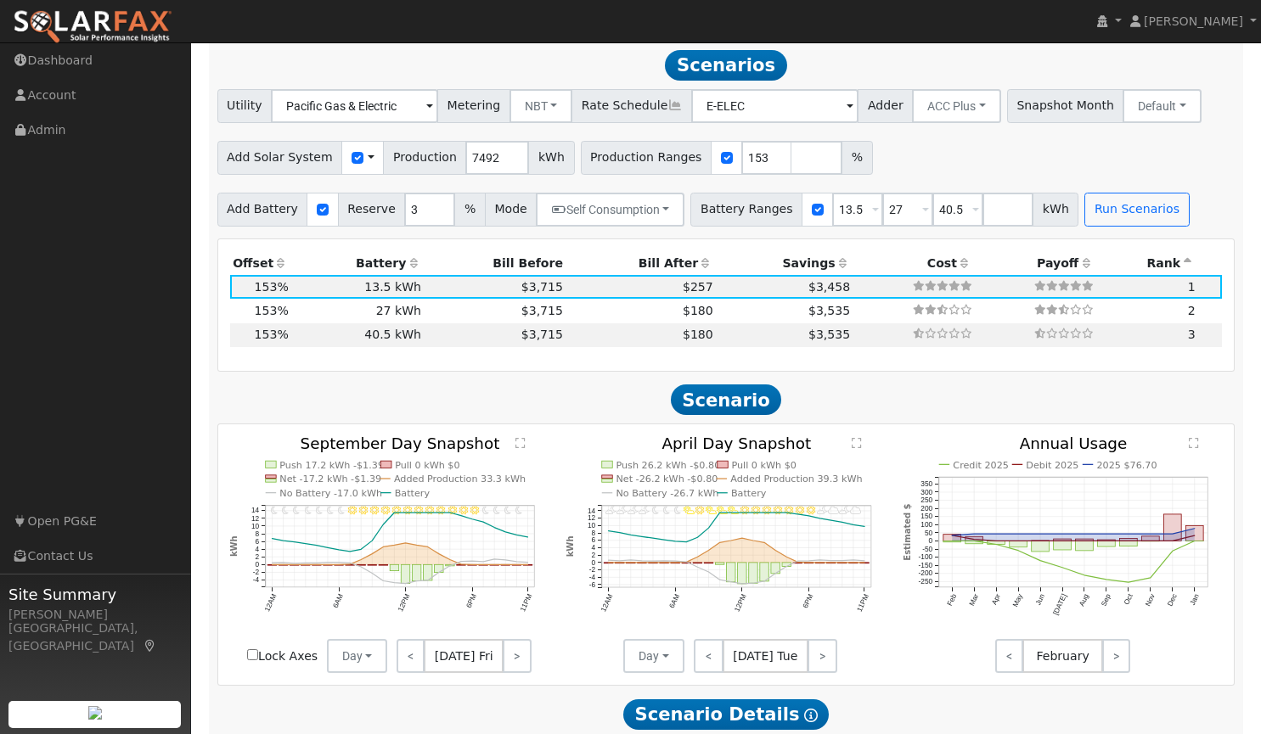
scroll to position [1362, 0]
